Goal: Task Accomplishment & Management: Manage account settings

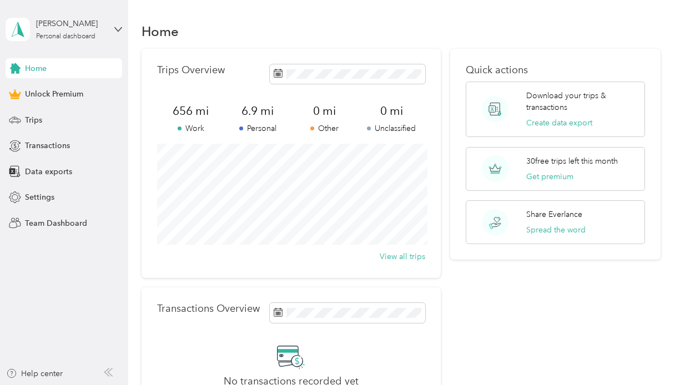
scroll to position [1, 0]
click at [56, 143] on span "Transactions" at bounding box center [47, 146] width 45 height 12
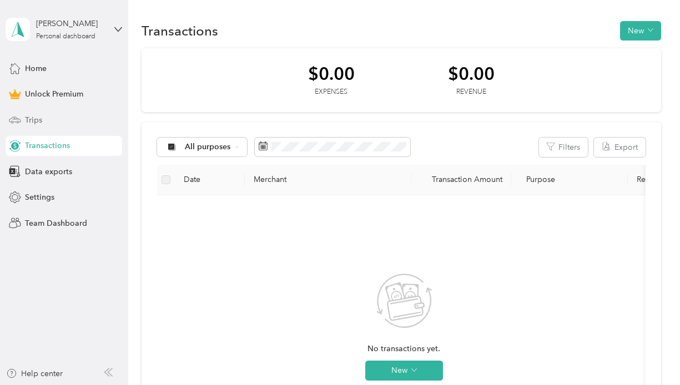
click at [40, 118] on span "Trips" at bounding box center [33, 120] width 17 height 12
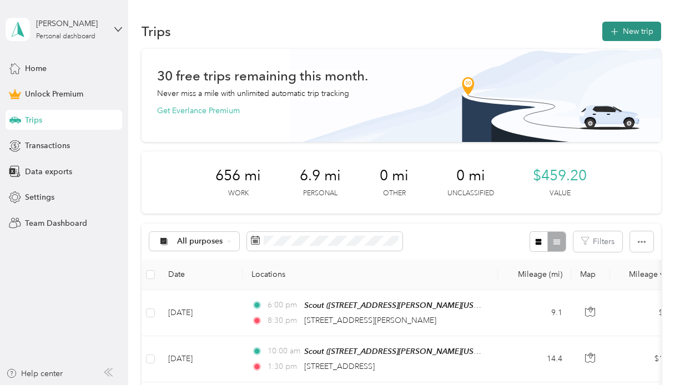
click at [618, 31] on icon "button" at bounding box center [614, 32] width 13 height 13
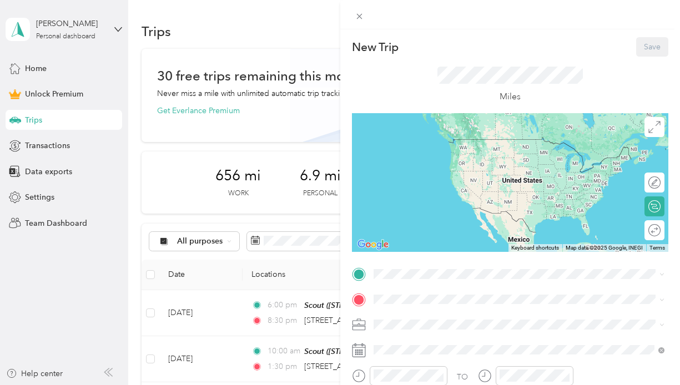
click at [413, 168] on div "Work" at bounding box center [520, 168] width 284 height 12
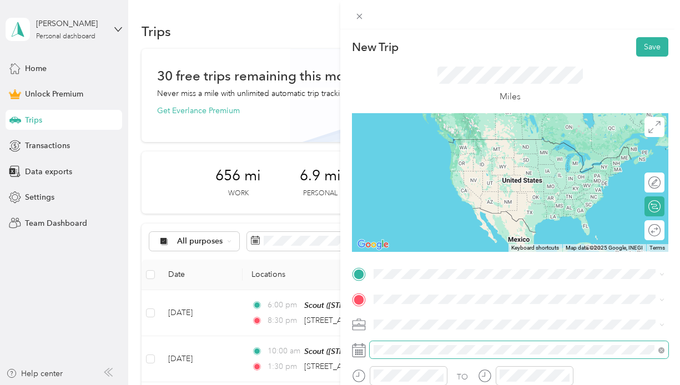
click at [395, 344] on span at bounding box center [519, 350] width 299 height 18
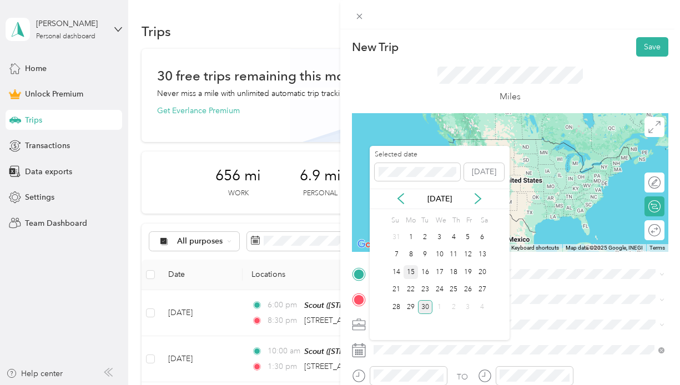
click at [416, 272] on div "15" at bounding box center [411, 272] width 14 height 14
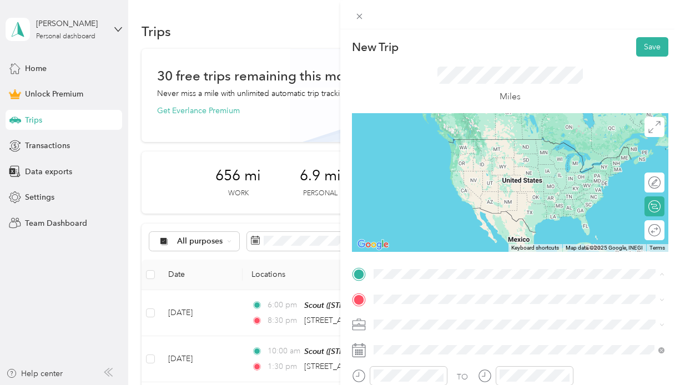
click at [419, 230] on span "[STREET_ADDRESS][PERSON_NAME][US_STATE]" at bounding box center [480, 225] width 173 height 9
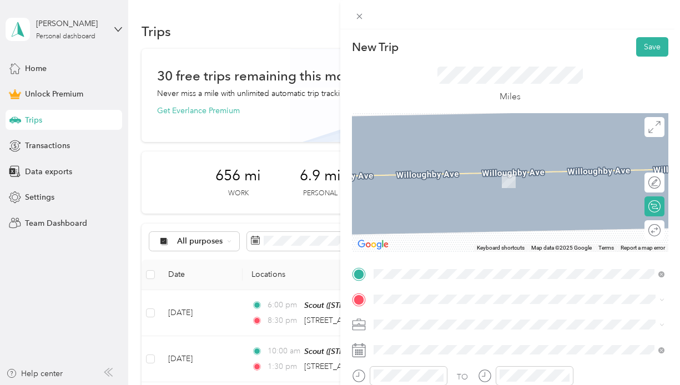
click at [434, 172] on div "Appian Way [STREET_ADDRESS][US_STATE]" at bounding box center [449, 172] width 111 height 23
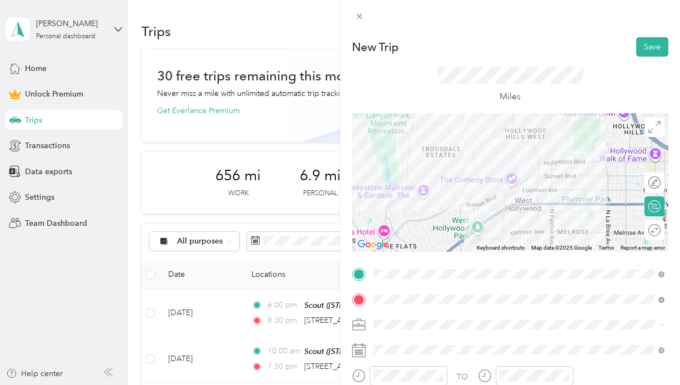
click at [678, 72] on form "New Trip Save This trip cannot be edited because it is either under review, app…" at bounding box center [510, 272] width 340 height 471
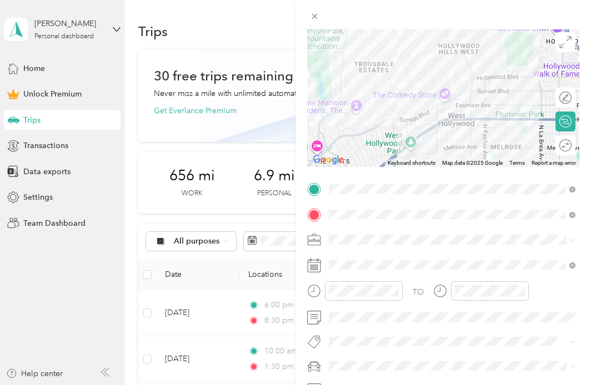
scroll to position [87, 0]
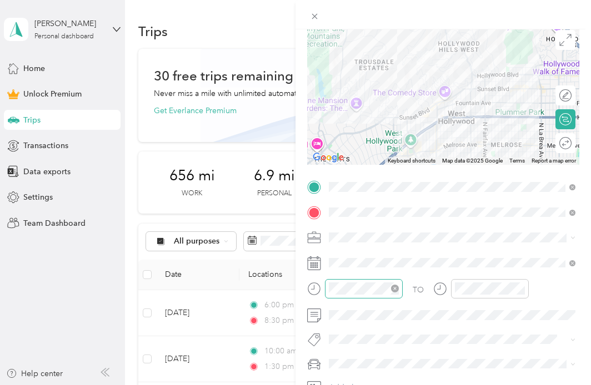
click at [351, 296] on div at bounding box center [364, 288] width 78 height 19
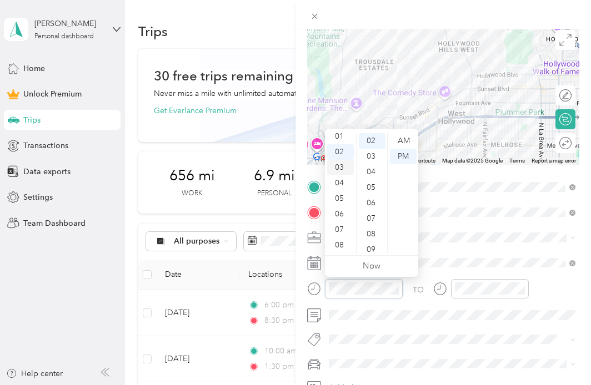
scroll to position [0, 0]
click at [339, 227] on div "09" at bounding box center [340, 229] width 27 height 16
click at [373, 135] on div "00" at bounding box center [372, 140] width 27 height 16
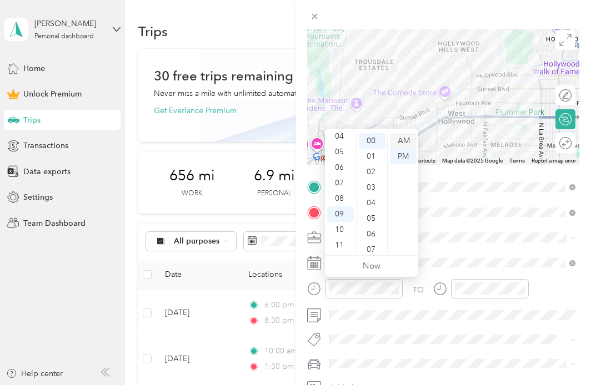
click at [406, 137] on div "AM" at bounding box center [403, 141] width 27 height 16
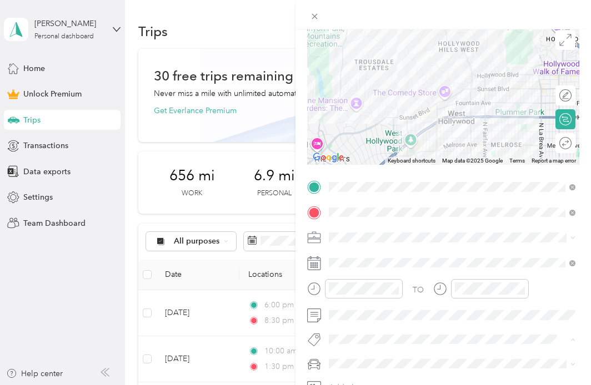
click at [382, 350] on div "TO Add photo" at bounding box center [443, 299] width 272 height 243
click at [341, 322] on span at bounding box center [452, 315] width 254 height 18
click at [345, 345] on span "Lexus" at bounding box center [343, 344] width 20 height 9
click at [567, 143] on div at bounding box center [561, 143] width 19 height 12
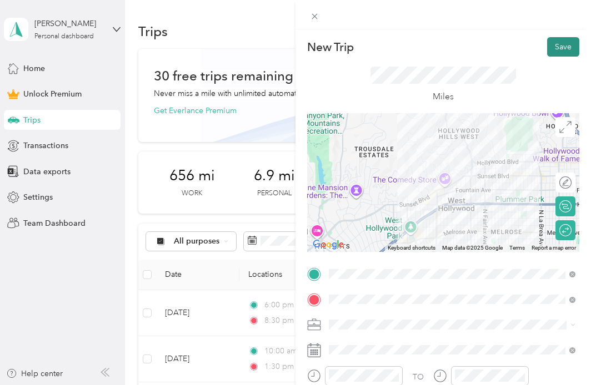
click at [560, 47] on button "Save" at bounding box center [563, 46] width 32 height 19
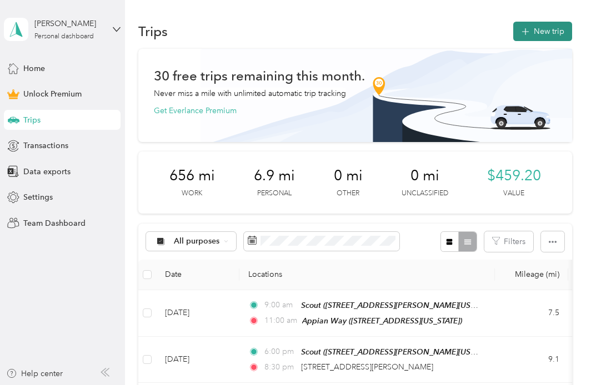
click at [531, 35] on icon "button" at bounding box center [525, 32] width 13 height 13
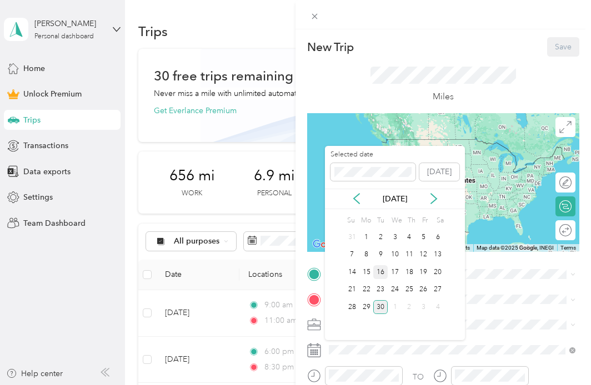
click at [380, 272] on div "16" at bounding box center [380, 272] width 14 height 14
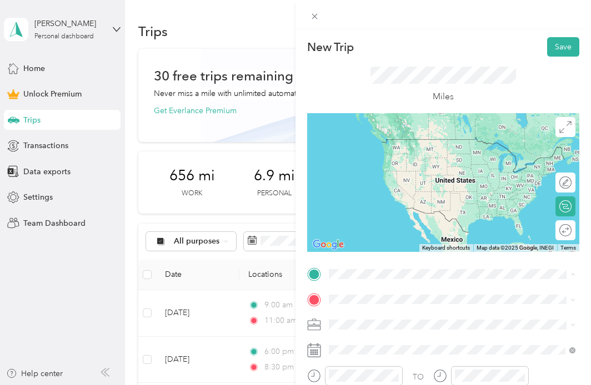
click at [368, 218] on strong "Scout" at bounding box center [360, 213] width 21 height 10
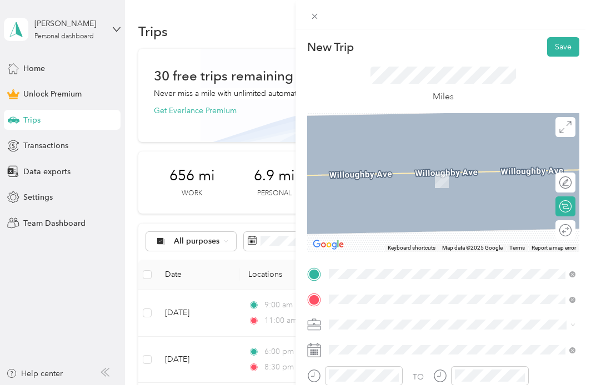
click at [370, 185] on div "Sol [STREET_ADDRESS][PERSON_NAME][US_STATE]" at bounding box center [436, 174] width 173 height 23
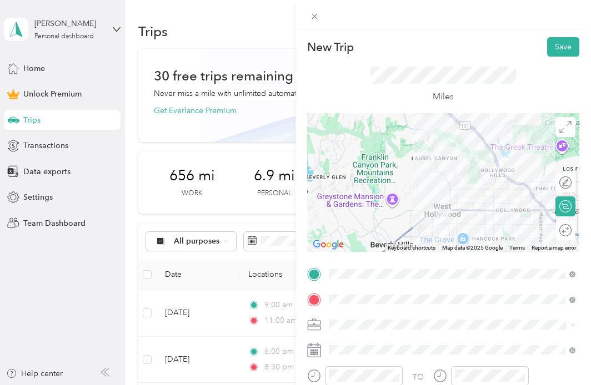
click at [363, 165] on div "Work" at bounding box center [452, 169] width 239 height 12
click at [567, 230] on div "Round trip" at bounding box center [531, 230] width 82 height 12
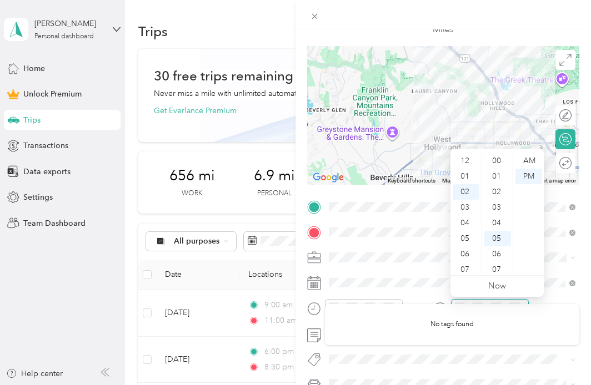
scroll to position [31, 0]
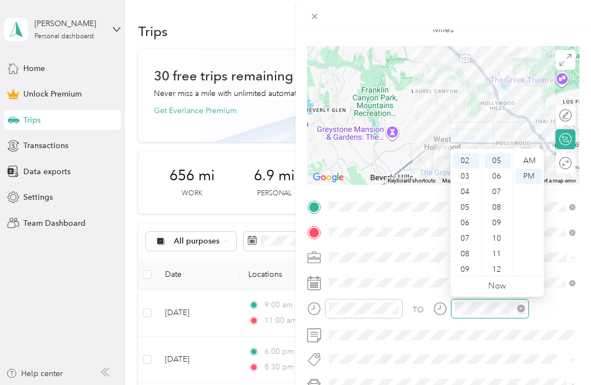
click at [454, 310] on div at bounding box center [490, 308] width 78 height 19
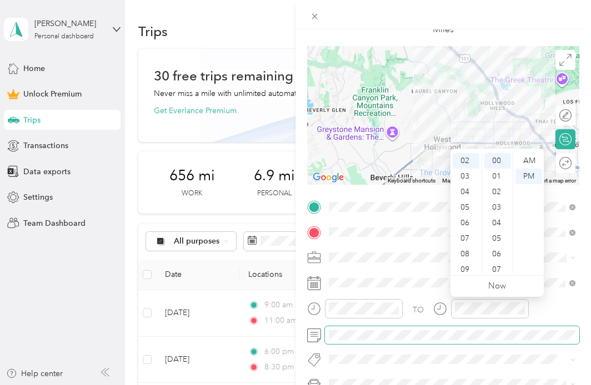
click at [429, 340] on span at bounding box center [452, 335] width 254 height 18
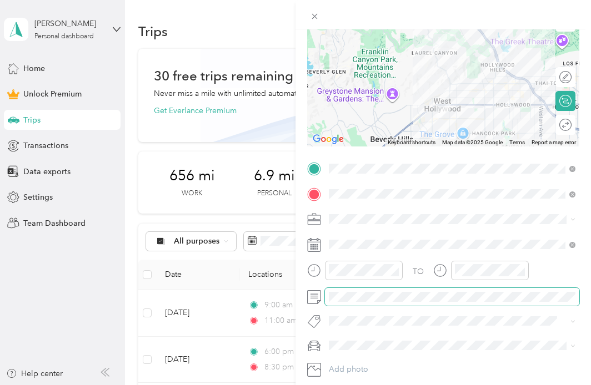
scroll to position [110, 0]
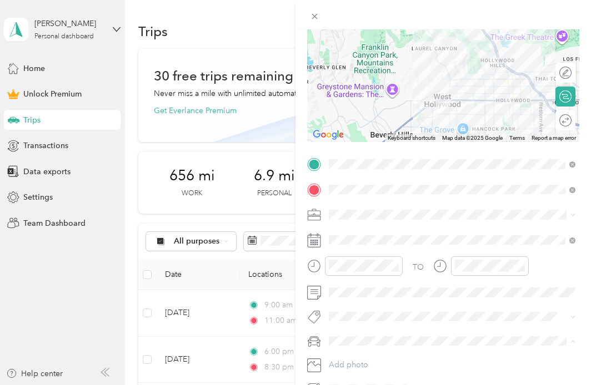
click at [364, 325] on li "Lexus" at bounding box center [452, 321] width 254 height 19
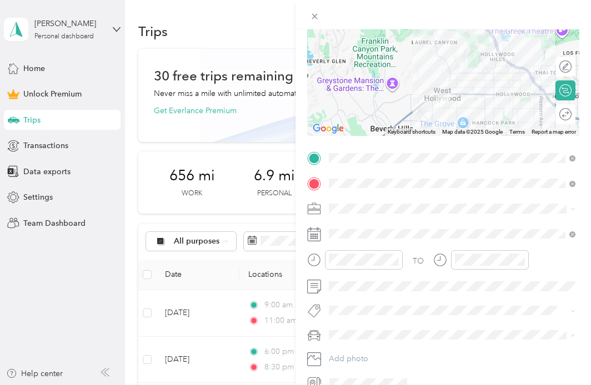
scroll to position [117, 0]
click at [565, 114] on div "Round trip" at bounding box center [531, 113] width 82 height 12
click at [552, 113] on div at bounding box center [554, 113] width 10 height 10
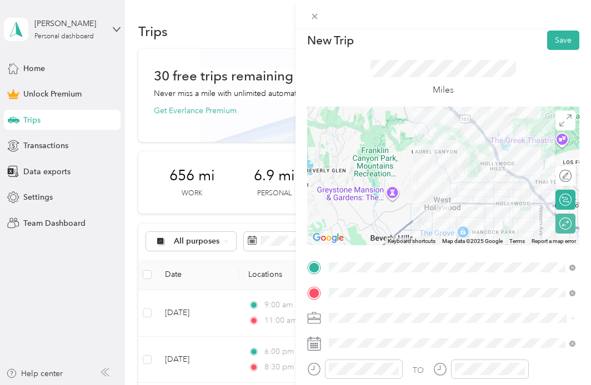
scroll to position [0, 0]
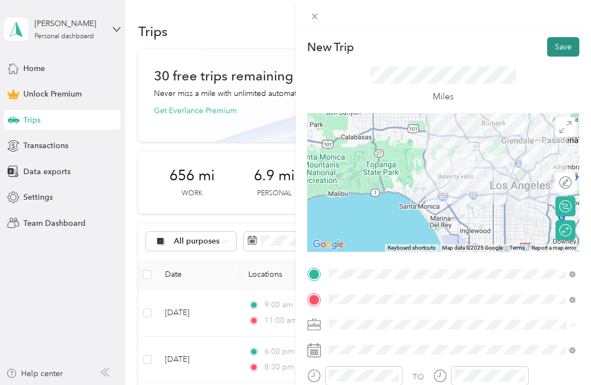
click at [567, 46] on button "Save" at bounding box center [563, 46] width 32 height 19
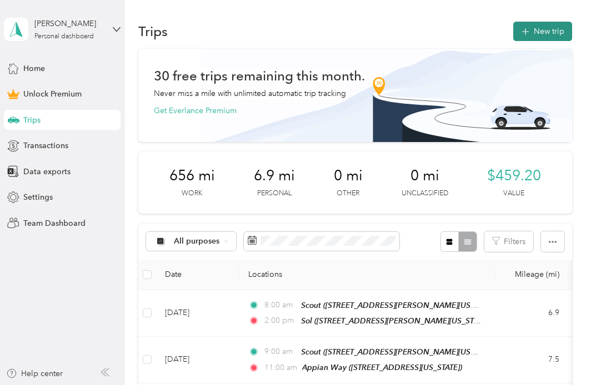
click at [541, 31] on button "New trip" at bounding box center [542, 31] width 59 height 19
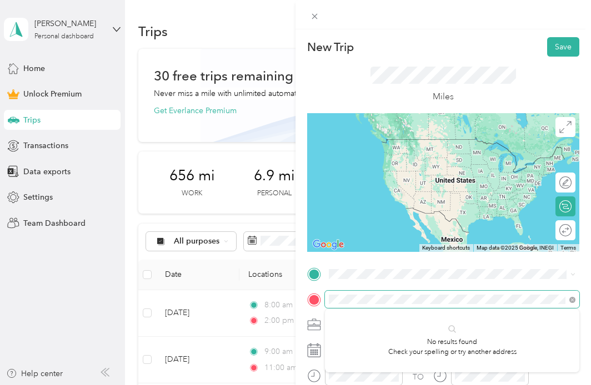
click at [325, 294] on span at bounding box center [452, 300] width 254 height 18
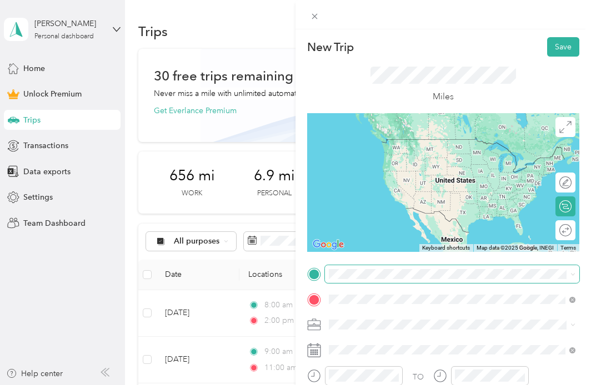
click at [379, 385] on div "New Trip Save This trip cannot be edited because it is either under review, app…" at bounding box center [292, 385] width 585 height 0
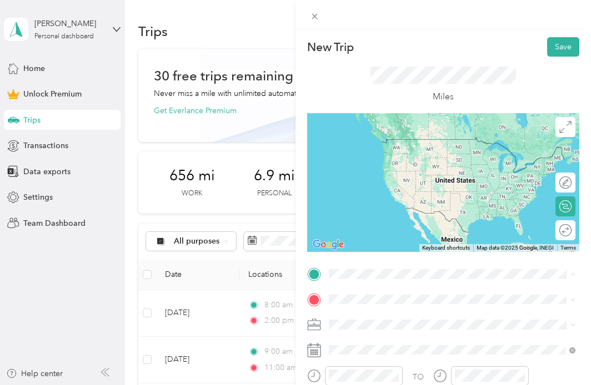
click at [375, 232] on div "Scout [STREET_ADDRESS][PERSON_NAME][US_STATE]" at bounding box center [436, 219] width 173 height 23
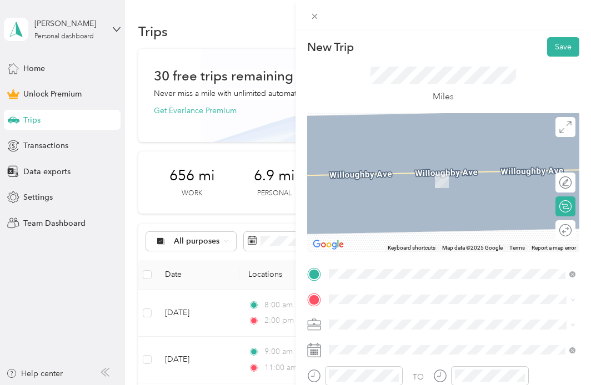
click at [565, 230] on div "Round trip" at bounding box center [565, 230] width 20 height 20
click at [559, 230] on div "Round trip" at bounding box center [529, 230] width 86 height 12
click at [555, 230] on div "Round trip" at bounding box center [529, 230] width 86 height 12
click at [552, 229] on div "Round trip" at bounding box center [529, 230] width 86 height 12
click at [370, 306] on span at bounding box center [452, 300] width 254 height 18
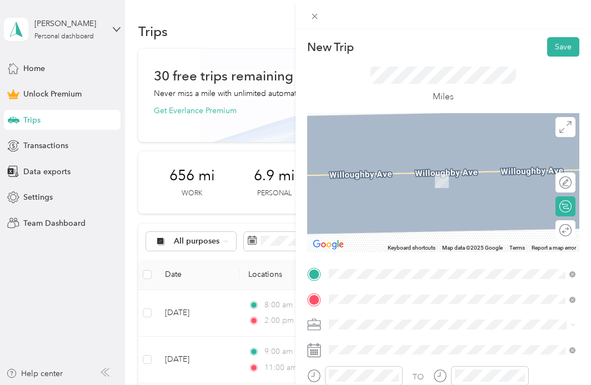
click at [403, 169] on span "[STREET_ADDRESS][PERSON_NAME][US_STATE]" at bounding box center [436, 164] width 173 height 10
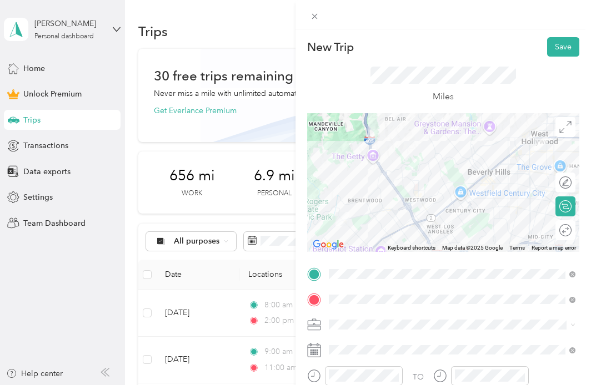
click at [358, 319] on span at bounding box center [452, 325] width 254 height 18
click at [374, 168] on div "Work" at bounding box center [452, 169] width 239 height 12
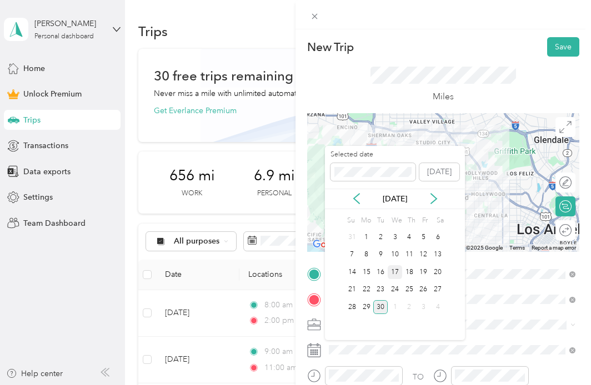
click at [394, 272] on div "17" at bounding box center [395, 272] width 14 height 14
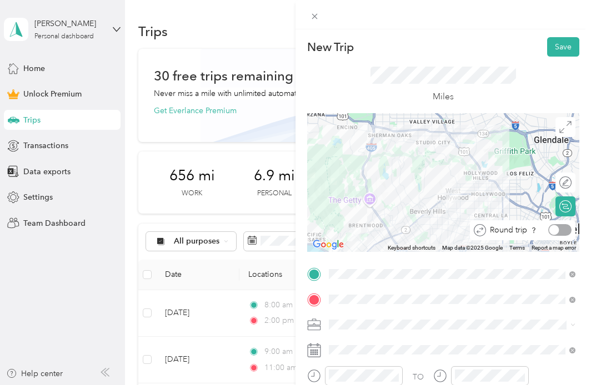
click at [565, 231] on div at bounding box center [559, 230] width 23 height 12
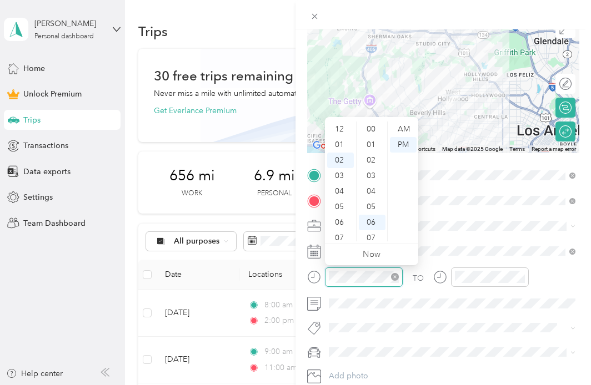
scroll to position [93, 0]
click at [328, 276] on div at bounding box center [364, 277] width 78 height 19
click at [319, 273] on div at bounding box center [354, 277] width 95 height 19
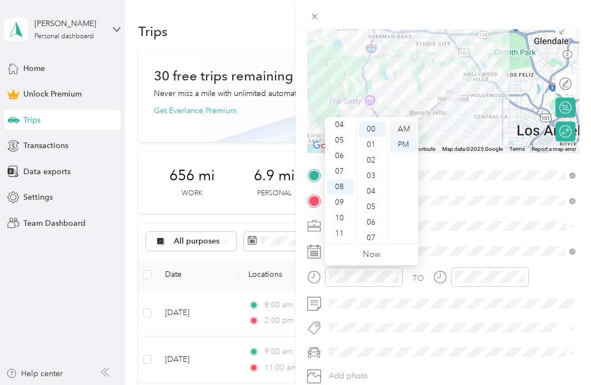
click at [411, 129] on div "AM" at bounding box center [403, 130] width 27 height 16
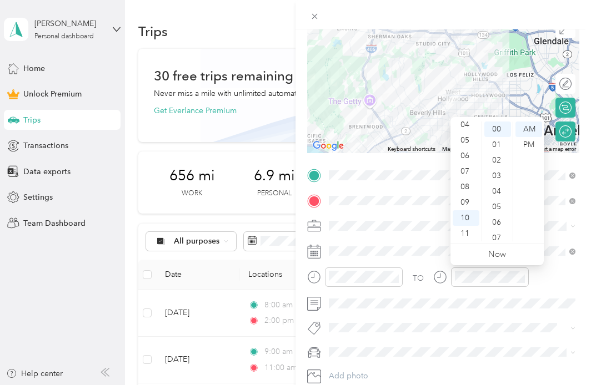
click at [482, 358] on span at bounding box center [452, 353] width 254 height 18
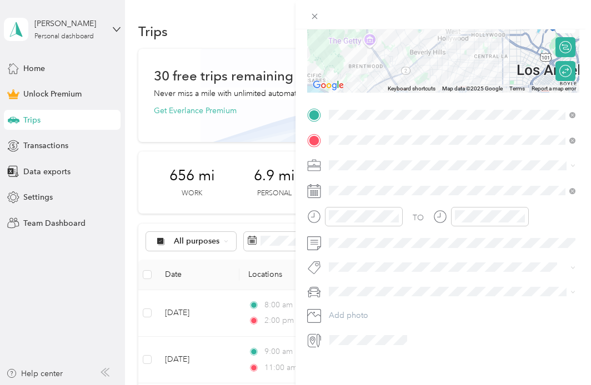
scroll to position [162, 0]
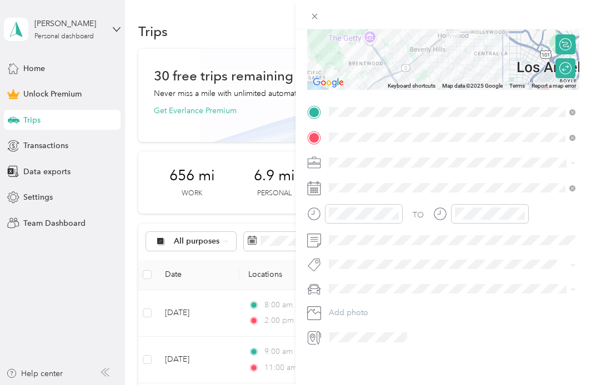
click at [357, 325] on div "Lexus" at bounding box center [452, 328] width 239 height 12
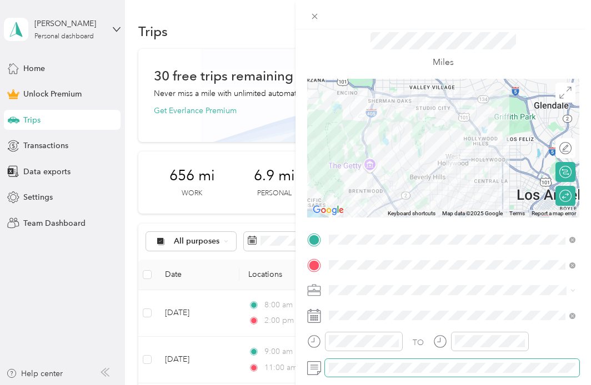
scroll to position [0, 0]
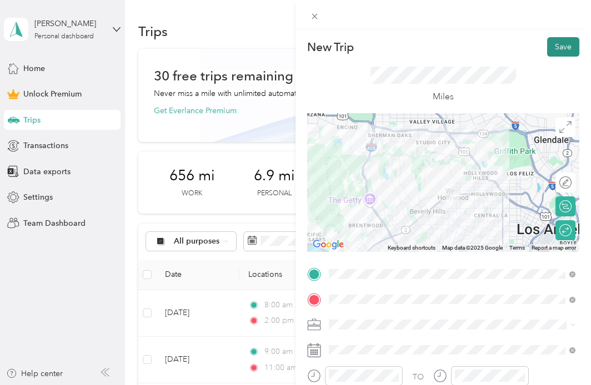
click at [556, 51] on button "Save" at bounding box center [563, 46] width 32 height 19
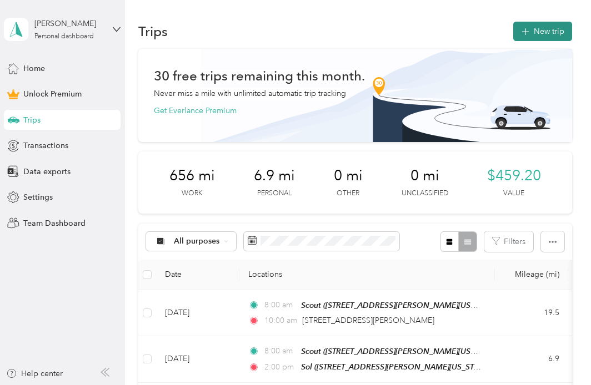
click at [540, 30] on button "New trip" at bounding box center [542, 31] width 59 height 19
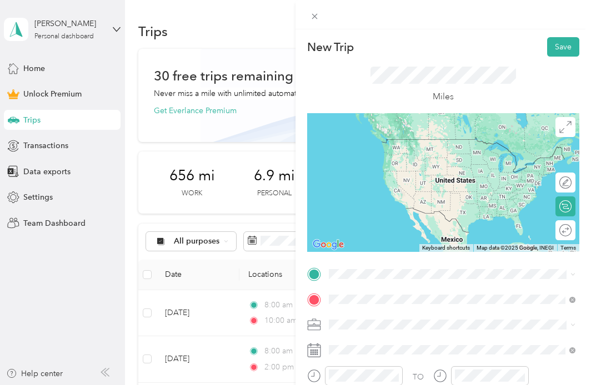
click at [415, 173] on span "[GEOGRAPHIC_DATA][PERSON_NAME] [GEOGRAPHIC_DATA][US_STATE], [GEOGRAPHIC_DATA]" at bounding box center [461, 168] width 222 height 19
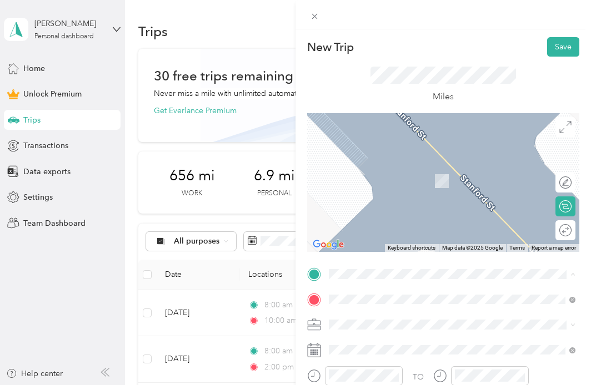
click at [378, 230] on div "Scout [STREET_ADDRESS][PERSON_NAME][US_STATE]" at bounding box center [436, 219] width 173 height 23
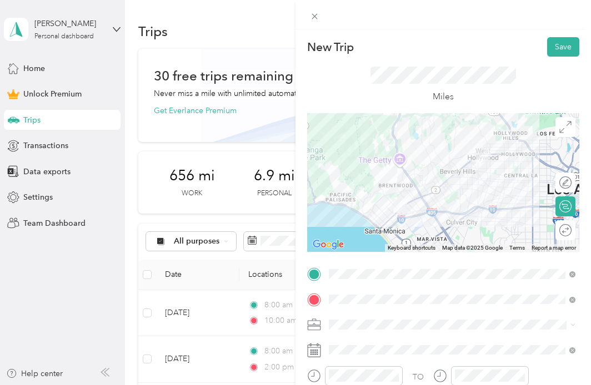
click at [571, 228] on div "Round trip" at bounding box center [571, 230] width 0 height 12
click at [559, 228] on div at bounding box center [554, 230] width 10 height 10
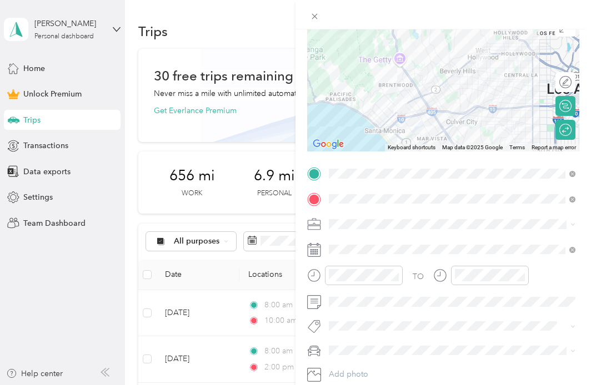
scroll to position [119, 0]
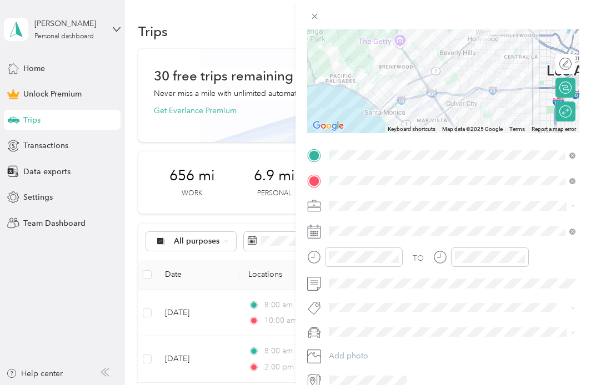
click at [345, 224] on span "Work" at bounding box center [342, 225] width 19 height 9
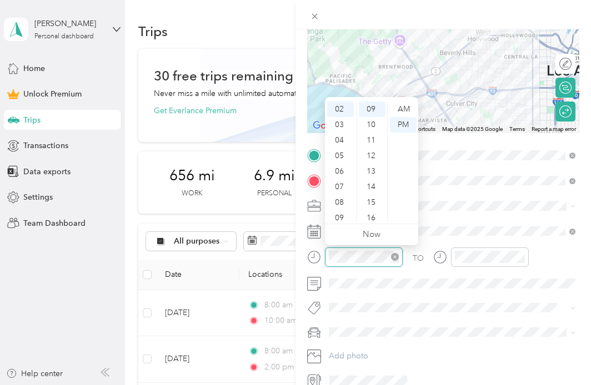
scroll to position [47, 0]
click at [451, 259] on div at bounding box center [490, 257] width 78 height 19
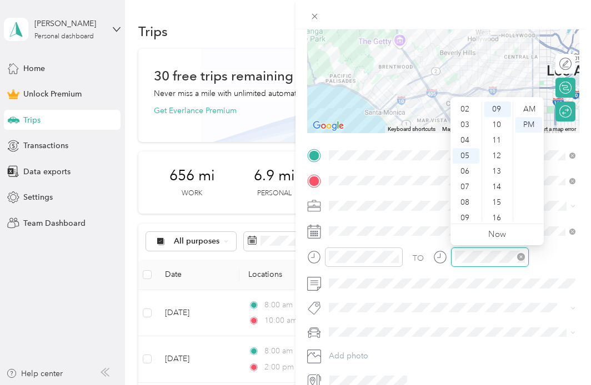
scroll to position [67, 0]
click at [459, 299] on div "TO Add photo" at bounding box center [443, 268] width 272 height 243
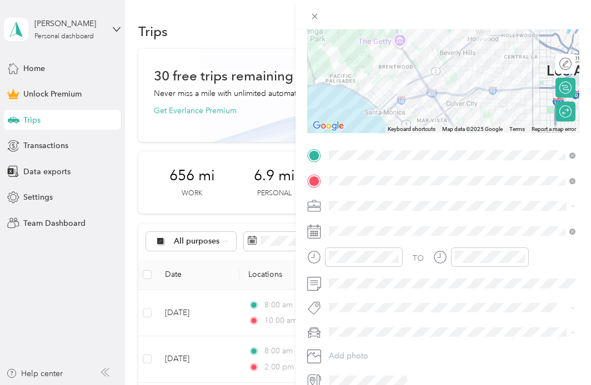
click at [351, 365] on div "Lexus" at bounding box center [452, 371] width 239 height 12
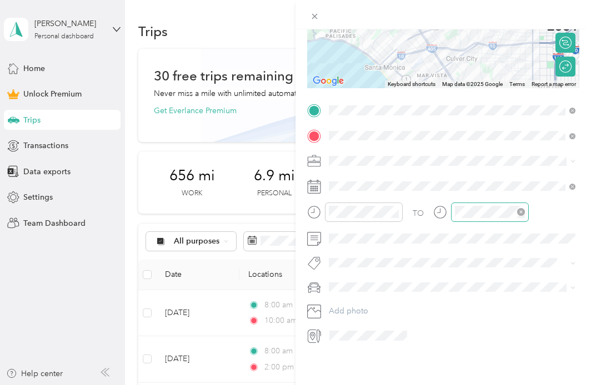
scroll to position [0, 0]
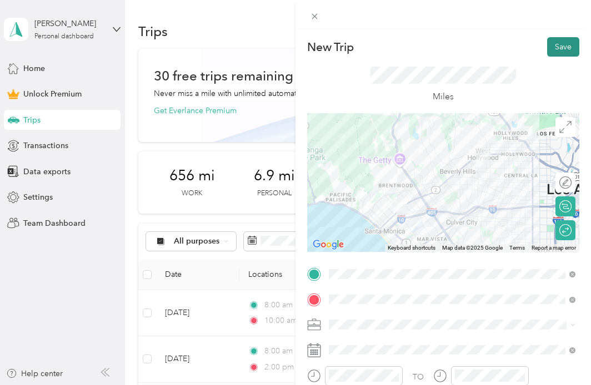
click at [567, 44] on button "Save" at bounding box center [563, 46] width 32 height 19
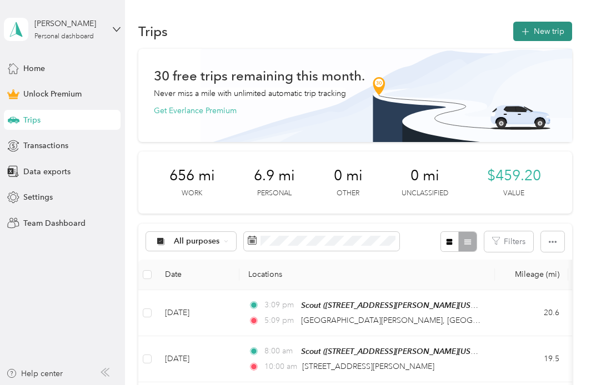
click at [530, 26] on icon "button" at bounding box center [525, 32] width 13 height 13
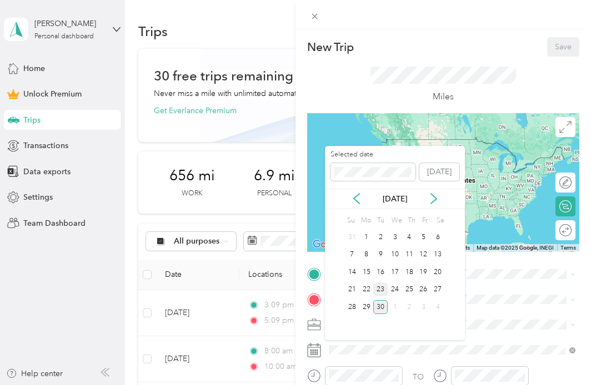
click at [381, 288] on div "23" at bounding box center [380, 290] width 14 height 14
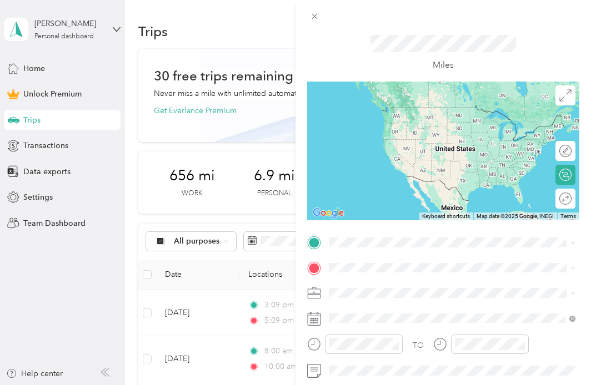
scroll to position [36, 0]
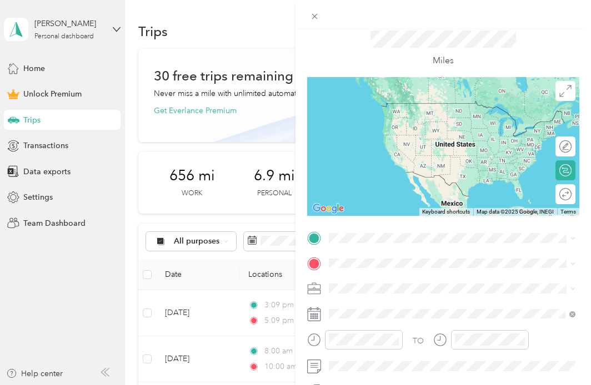
click at [351, 279] on div "TO Add photo" at bounding box center [443, 350] width 272 height 243
click at [365, 133] on div "Work" at bounding box center [452, 133] width 239 height 12
click at [376, 182] on div "Scout" at bounding box center [436, 177] width 173 height 10
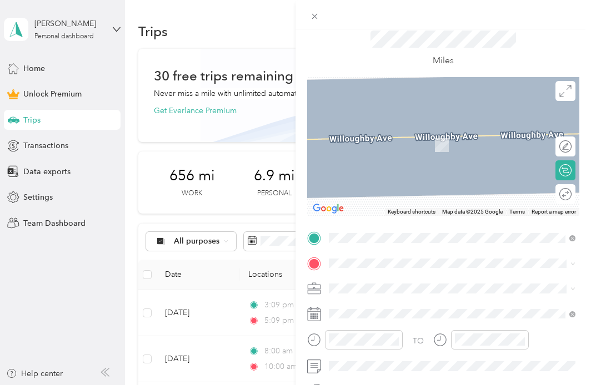
click at [379, 184] on span "[STREET_ADDRESS][PERSON_NAME][US_STATE]" at bounding box center [436, 179] width 173 height 9
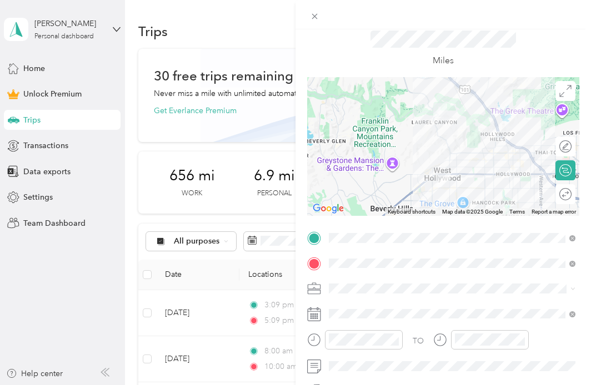
click at [571, 192] on div "Round trip" at bounding box center [571, 194] width 0 height 12
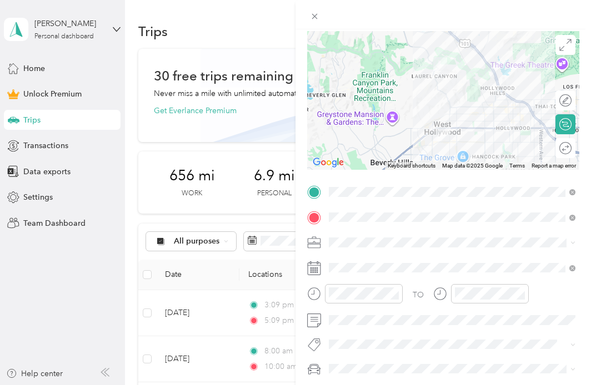
scroll to position [85, 0]
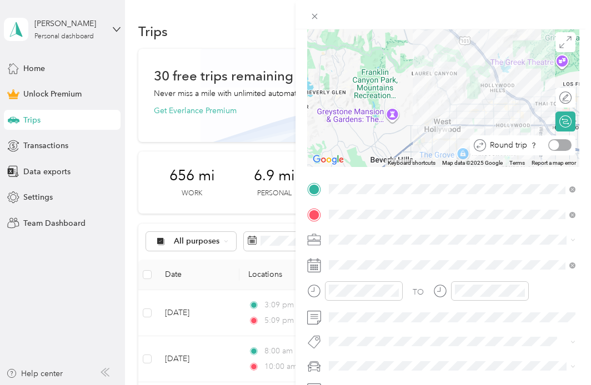
click at [559, 147] on div at bounding box center [559, 145] width 23 height 12
click at [564, 119] on div at bounding box center [565, 122] width 10 height 10
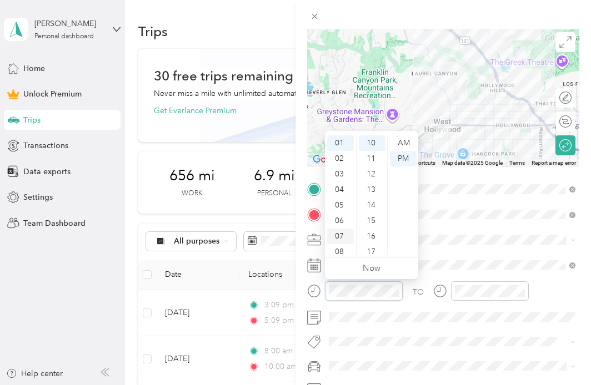
scroll to position [67, 0]
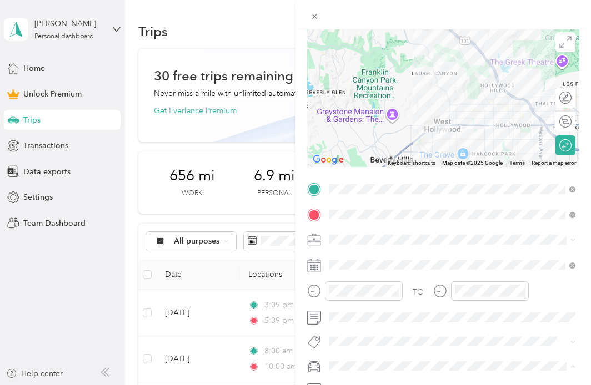
click at [364, 346] on div "Lexus" at bounding box center [452, 347] width 239 height 12
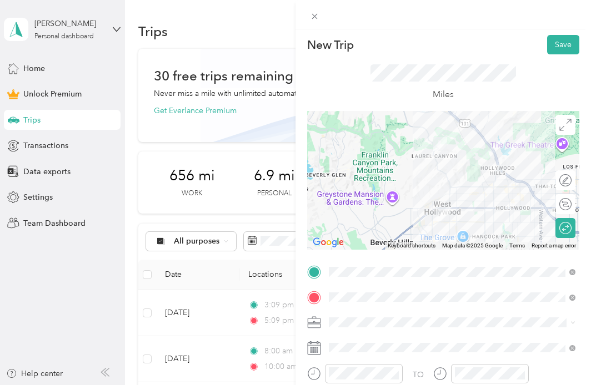
scroll to position [0, 0]
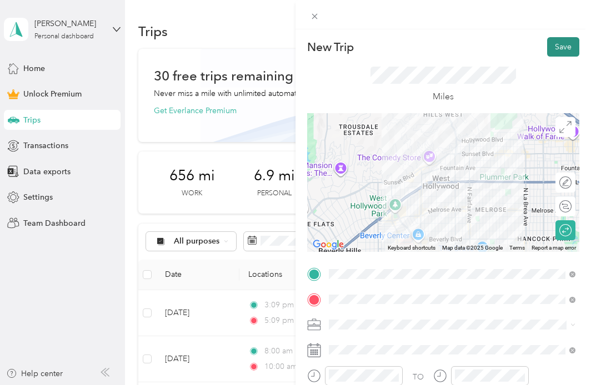
click at [556, 46] on button "Save" at bounding box center [563, 46] width 32 height 19
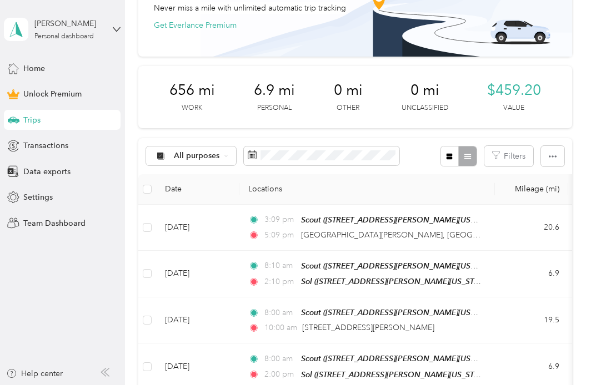
scroll to position [85, 0]
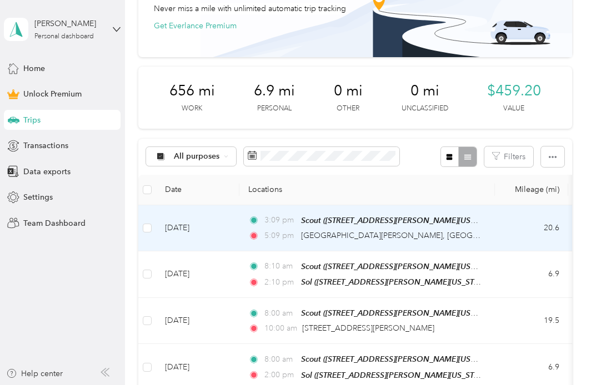
click at [513, 223] on td "20.6" at bounding box center [531, 228] width 73 height 46
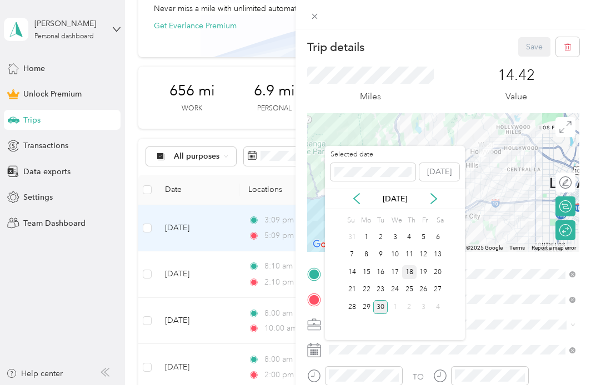
click at [410, 275] on div "18" at bounding box center [409, 272] width 14 height 14
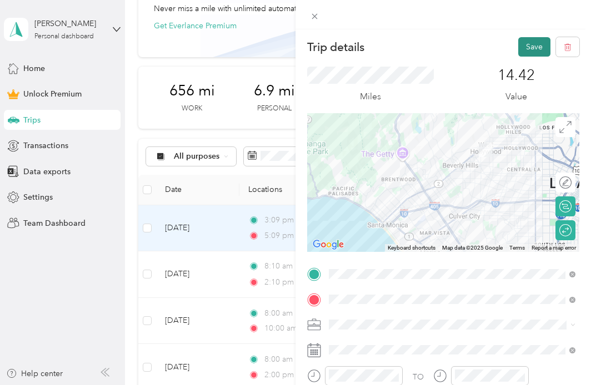
click at [528, 48] on button "Save" at bounding box center [534, 46] width 32 height 19
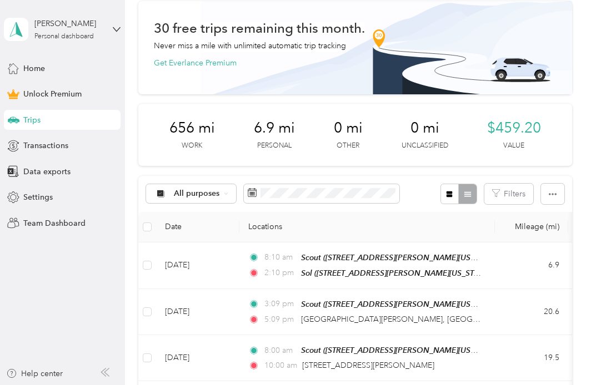
scroll to position [44, 0]
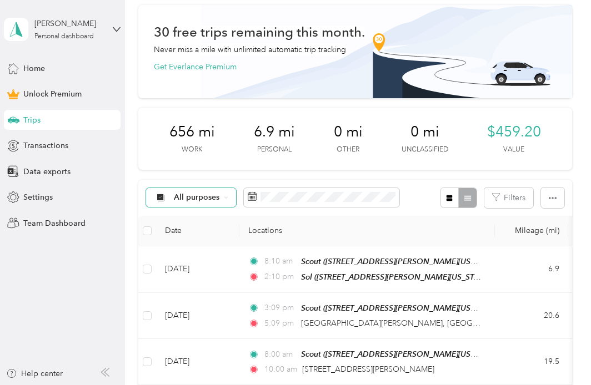
click at [220, 198] on div "All purposes" at bounding box center [191, 197] width 90 height 19
click at [204, 270] on span "Personal" at bounding box center [201, 276] width 54 height 12
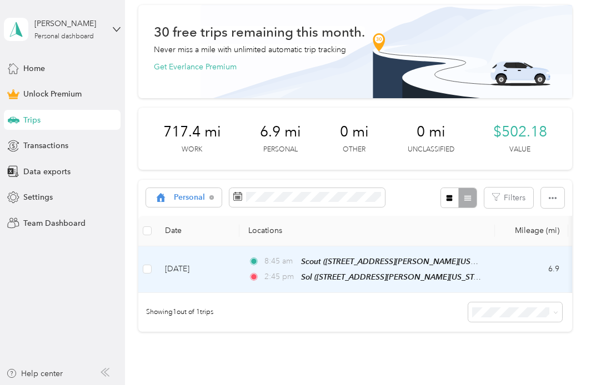
click at [218, 269] on td "[DATE]" at bounding box center [197, 270] width 83 height 47
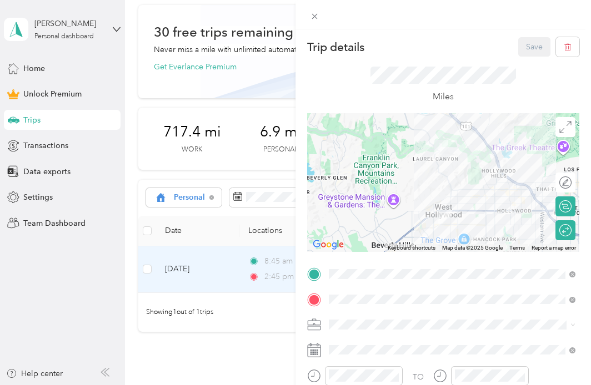
scroll to position [2, 0]
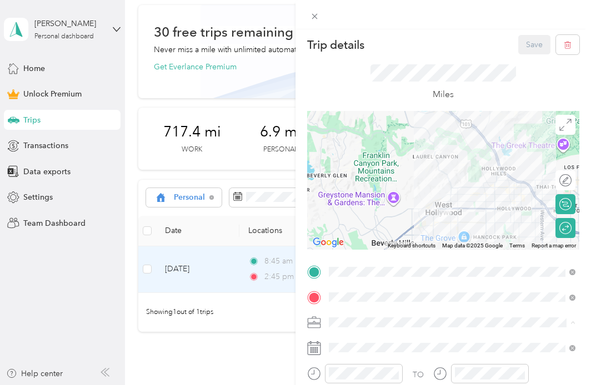
click at [358, 172] on li "Work" at bounding box center [452, 166] width 254 height 19
click at [535, 47] on button "Save" at bounding box center [534, 44] width 32 height 19
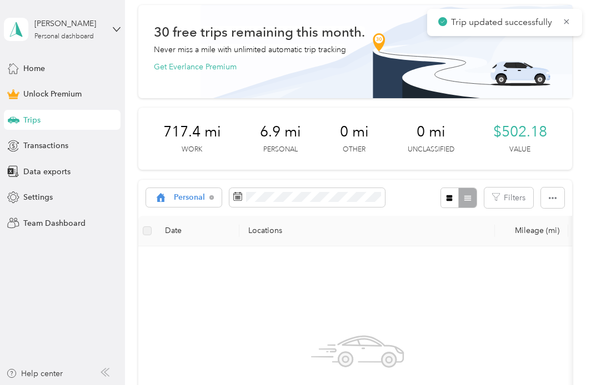
click at [64, 117] on div "Trips" at bounding box center [62, 120] width 117 height 20
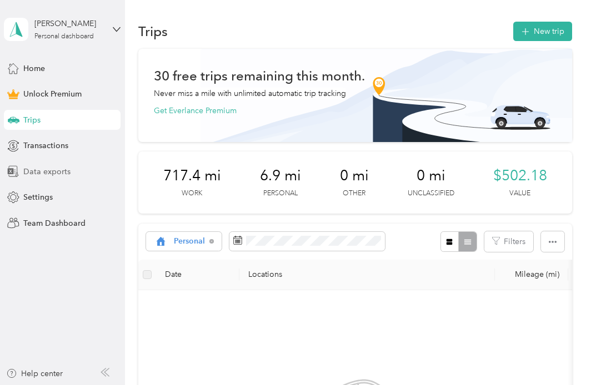
click at [55, 170] on span "Data exports" at bounding box center [46, 172] width 47 height 12
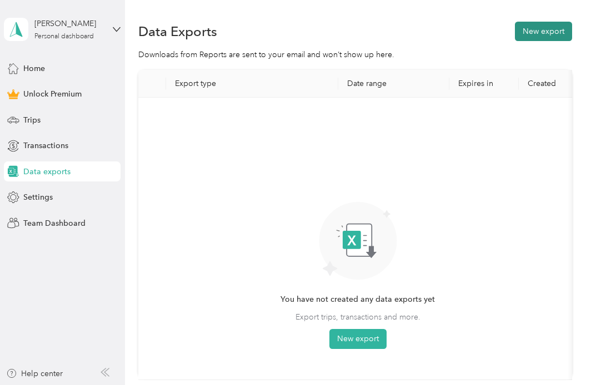
click at [545, 26] on button "New export" at bounding box center [543, 31] width 57 height 19
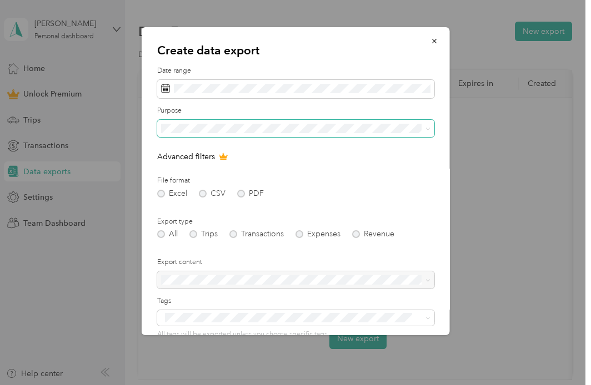
click at [229, 134] on span at bounding box center [295, 129] width 277 height 18
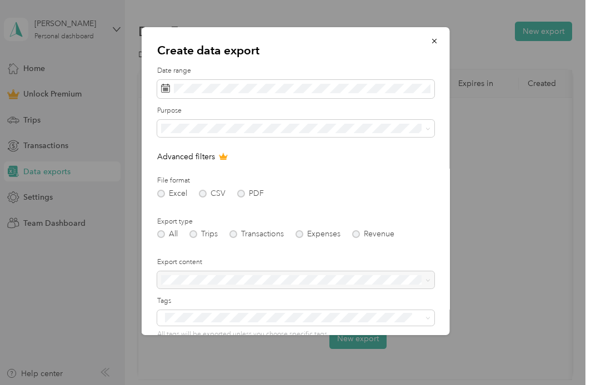
click at [227, 168] on div "Work" at bounding box center [296, 165] width 262 height 12
click at [201, 235] on div "All Trips Transactions Expenses Revenue" at bounding box center [295, 234] width 277 height 8
click at [197, 235] on div "All Trips Transactions Expenses Revenue" at bounding box center [295, 234] width 277 height 8
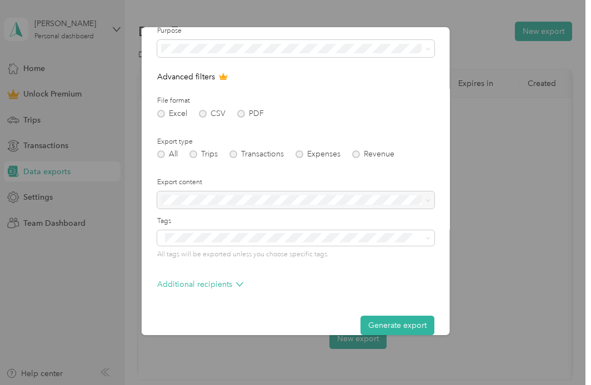
scroll to position [95, 0]
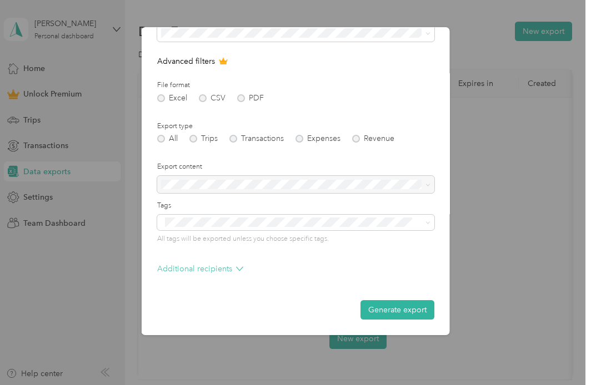
click at [217, 267] on p "Additional recipients" at bounding box center [200, 269] width 86 height 12
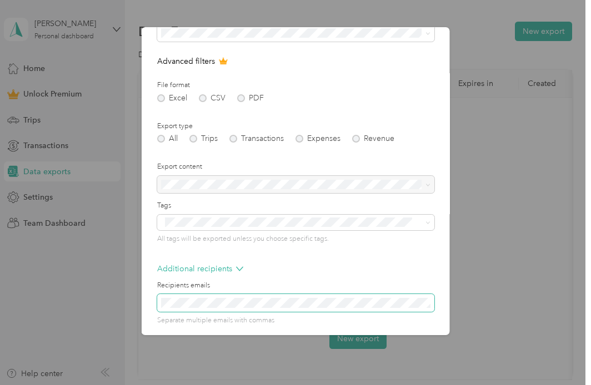
click at [216, 296] on span at bounding box center [295, 303] width 277 height 18
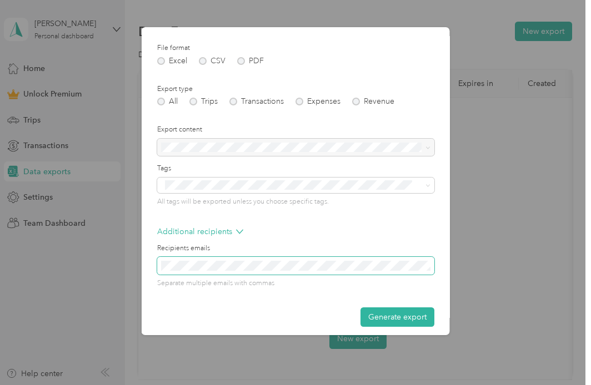
scroll to position [140, 0]
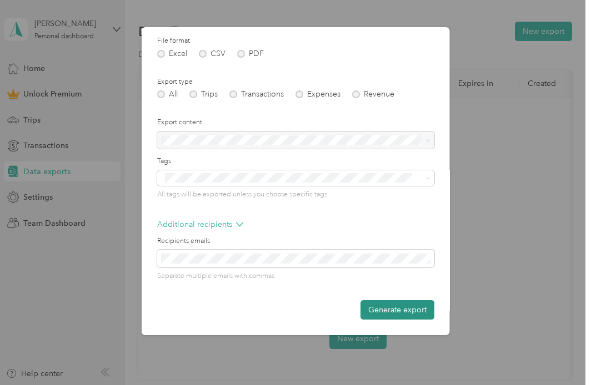
click at [383, 312] on button "Generate export" at bounding box center [397, 309] width 74 height 19
